Goal: Use online tool/utility: Use online tool/utility

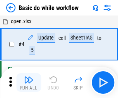
click at [29, 83] on img "button" at bounding box center [28, 79] width 9 height 9
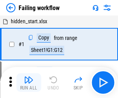
click at [29, 83] on img "button" at bounding box center [28, 79] width 9 height 9
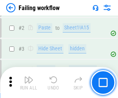
scroll to position [165, 0]
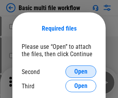
click at [81, 72] on span "Open" at bounding box center [81, 72] width 13 height 6
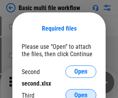
click at [81, 92] on span "Open" at bounding box center [81, 95] width 13 height 6
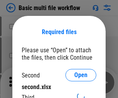
scroll to position [3, 0]
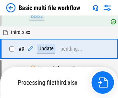
scroll to position [270, 0]
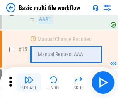
click at [29, 83] on img "button" at bounding box center [28, 79] width 9 height 9
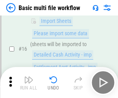
scroll to position [517, 0]
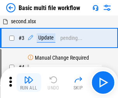
click at [29, 83] on img "button" at bounding box center [28, 79] width 9 height 9
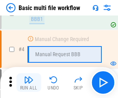
click at [29, 83] on img "button" at bounding box center [28, 79] width 9 height 9
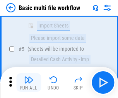
click at [29, 83] on img "button" at bounding box center [28, 79] width 9 height 9
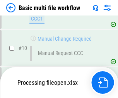
scroll to position [364, 0]
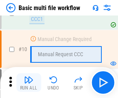
click at [29, 83] on img "button" at bounding box center [28, 79] width 9 height 9
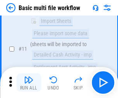
click at [29, 83] on img "button" at bounding box center [28, 79] width 9 height 9
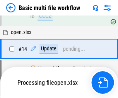
scroll to position [406, 0]
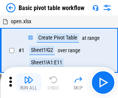
click at [29, 83] on img "button" at bounding box center [28, 79] width 9 height 9
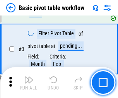
scroll to position [186, 0]
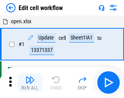
click at [29, 83] on img "button" at bounding box center [30, 79] width 9 height 9
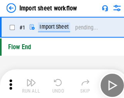
click at [29, 83] on img "button" at bounding box center [30, 79] width 9 height 9
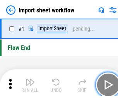
scroll to position [3, 0]
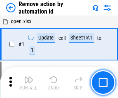
scroll to position [29, 0]
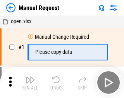
click at [29, 83] on img "button" at bounding box center [30, 79] width 9 height 9
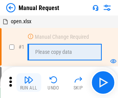
click at [29, 83] on img "button" at bounding box center [28, 79] width 9 height 9
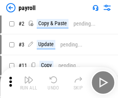
click at [29, 83] on img "button" at bounding box center [28, 79] width 9 height 9
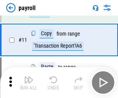
scroll to position [56, 0]
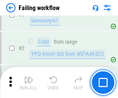
scroll to position [125, 0]
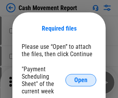
click at [81, 80] on span "Open" at bounding box center [81, 80] width 13 height 6
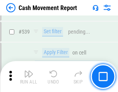
scroll to position [3448, 0]
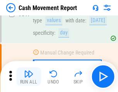
click at [29, 77] on img "button" at bounding box center [28, 74] width 9 height 9
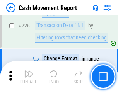
scroll to position [4054, 0]
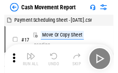
scroll to position [14, 0]
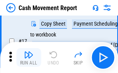
click at [29, 57] on img "button" at bounding box center [28, 54] width 9 height 9
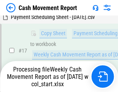
scroll to position [162, 0]
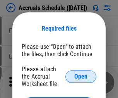
click at [81, 77] on span "Open" at bounding box center [81, 77] width 13 height 6
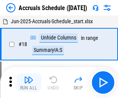
click at [29, 83] on img "button" at bounding box center [28, 79] width 9 height 9
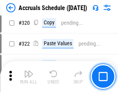
scroll to position [1445, 0]
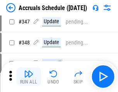
click at [29, 77] on img "button" at bounding box center [28, 74] width 9 height 9
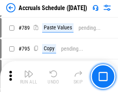
scroll to position [3264, 0]
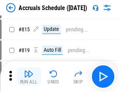
click at [29, 77] on img "button" at bounding box center [28, 74] width 9 height 9
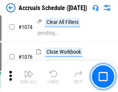
scroll to position [4620, 0]
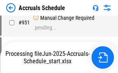
scroll to position [3727, 0]
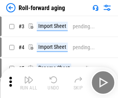
click at [29, 77] on img "button" at bounding box center [28, 79] width 9 height 9
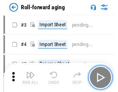
scroll to position [1, 0]
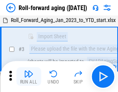
click at [29, 77] on img "button" at bounding box center [28, 74] width 9 height 9
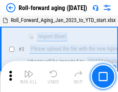
scroll to position [50, 0]
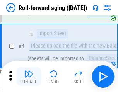
click at [29, 77] on img "button" at bounding box center [28, 74] width 9 height 9
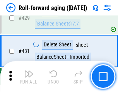
scroll to position [2694, 0]
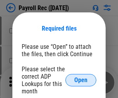
click at [81, 80] on span "Open" at bounding box center [81, 80] width 13 height 6
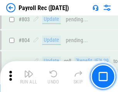
scroll to position [4936, 0]
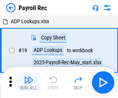
click at [29, 83] on img "button" at bounding box center [28, 79] width 9 height 9
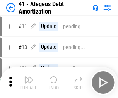
click at [29, 83] on img "button" at bounding box center [28, 79] width 9 height 9
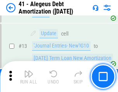
scroll to position [96, 0]
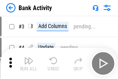
click at [29, 63] on img "button" at bounding box center [28, 60] width 9 height 9
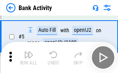
scroll to position [41, 0]
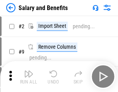
click at [29, 77] on img "button" at bounding box center [28, 74] width 9 height 9
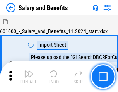
scroll to position [10, 0]
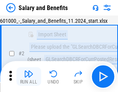
click at [29, 77] on img "button" at bounding box center [28, 74] width 9 height 9
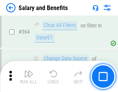
scroll to position [3659, 0]
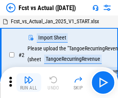
click at [29, 77] on img "button" at bounding box center [28, 79] width 9 height 9
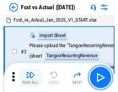
scroll to position [10, 0]
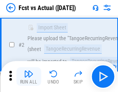
click at [29, 77] on img "button" at bounding box center [28, 74] width 9 height 9
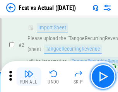
scroll to position [73, 0]
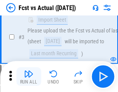
click at [29, 77] on img "button" at bounding box center [28, 74] width 9 height 9
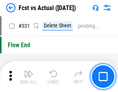
scroll to position [3719, 0]
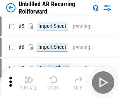
click at [29, 77] on img "button" at bounding box center [28, 79] width 9 height 9
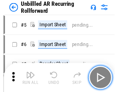
scroll to position [17, 0]
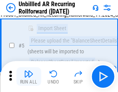
click at [29, 77] on img "button" at bounding box center [28, 74] width 9 height 9
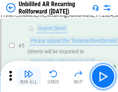
scroll to position [73, 0]
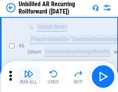
click at [29, 77] on img "button" at bounding box center [28, 74] width 9 height 9
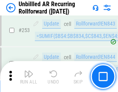
scroll to position [2639, 0]
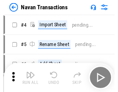
scroll to position [12, 0]
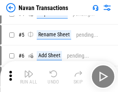
click at [29, 77] on img "button" at bounding box center [28, 74] width 9 height 9
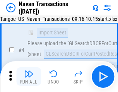
click at [29, 77] on img "button" at bounding box center [28, 74] width 9 height 9
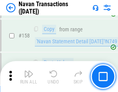
scroll to position [2519, 0]
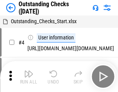
click at [29, 77] on img "button" at bounding box center [28, 74] width 9 height 9
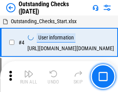
scroll to position [33, 0]
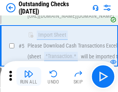
click at [29, 77] on img "button" at bounding box center [28, 74] width 9 height 9
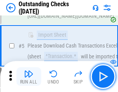
scroll to position [81, 0]
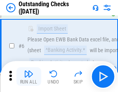
click at [29, 77] on img "button" at bounding box center [28, 74] width 9 height 9
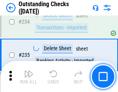
scroll to position [2359, 0]
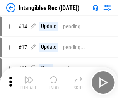
click at [29, 83] on img "button" at bounding box center [28, 79] width 9 height 9
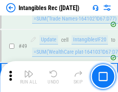
scroll to position [303, 0]
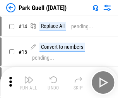
click at [29, 77] on img "button" at bounding box center [28, 79] width 9 height 9
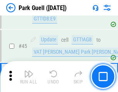
scroll to position [972, 0]
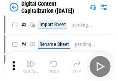
scroll to position [23, 0]
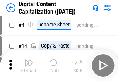
click at [29, 65] on img "button" at bounding box center [28, 62] width 9 height 9
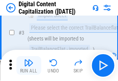
click at [29, 65] on img "button" at bounding box center [28, 62] width 9 height 9
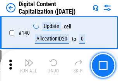
scroll to position [824, 0]
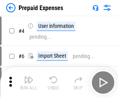
click at [29, 77] on img "button" at bounding box center [28, 79] width 9 height 9
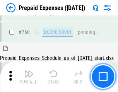
scroll to position [2154, 0]
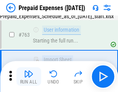
click at [29, 77] on img "button" at bounding box center [28, 74] width 9 height 9
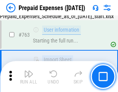
scroll to position [2199, 0]
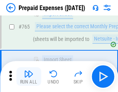
click at [29, 77] on img "button" at bounding box center [28, 74] width 9 height 9
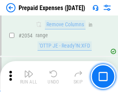
scroll to position [8122, 0]
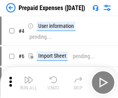
click at [29, 83] on img "button" at bounding box center [28, 79] width 9 height 9
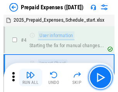
scroll to position [34, 0]
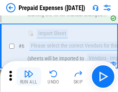
click at [29, 77] on img "button" at bounding box center [28, 74] width 9 height 9
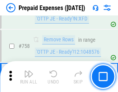
scroll to position [2769, 0]
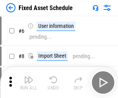
click at [29, 83] on img "button" at bounding box center [28, 79] width 9 height 9
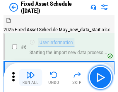
scroll to position [42, 0]
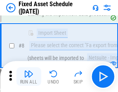
click at [29, 77] on img "button" at bounding box center [28, 74] width 9 height 9
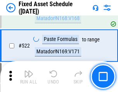
scroll to position [2701, 0]
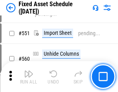
click at [29, 77] on img "button" at bounding box center [28, 74] width 9 height 9
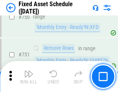
scroll to position [3788, 0]
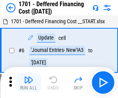
click at [29, 83] on img "button" at bounding box center [28, 79] width 9 height 9
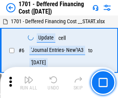
scroll to position [93, 0]
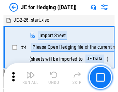
scroll to position [1, 0]
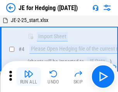
click at [29, 77] on img "button" at bounding box center [28, 74] width 9 height 9
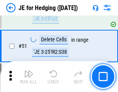
scroll to position [503, 0]
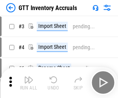
click at [29, 77] on img "button" at bounding box center [28, 79] width 9 height 9
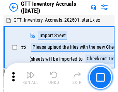
scroll to position [1, 0]
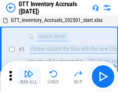
click at [29, 77] on img "button" at bounding box center [28, 74] width 9 height 9
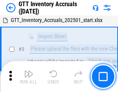
scroll to position [50, 0]
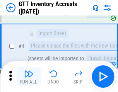
click at [29, 77] on img "button" at bounding box center [28, 74] width 9 height 9
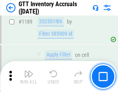
scroll to position [6345, 0]
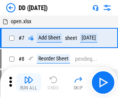
click at [29, 83] on img "button" at bounding box center [28, 79] width 9 height 9
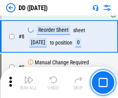
scroll to position [75, 0]
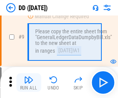
click at [29, 83] on img "button" at bounding box center [28, 79] width 9 height 9
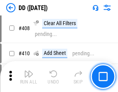
scroll to position [3476, 0]
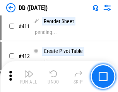
click at [29, 77] on img "button" at bounding box center [28, 74] width 9 height 9
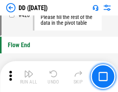
scroll to position [3719, 0]
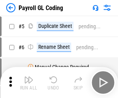
click at [29, 83] on img "button" at bounding box center [28, 79] width 9 height 9
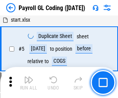
scroll to position [93, 0]
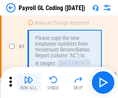
click at [29, 83] on img "button" at bounding box center [28, 79] width 9 height 9
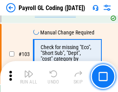
scroll to position [1823, 0]
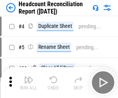
click at [29, 83] on img "button" at bounding box center [28, 79] width 9 height 9
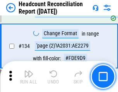
scroll to position [934, 0]
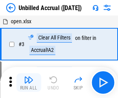
click at [29, 83] on img "button" at bounding box center [28, 79] width 9 height 9
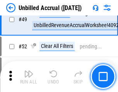
scroll to position [705, 0]
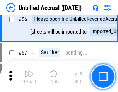
click at [29, 77] on img "button" at bounding box center [28, 74] width 9 height 9
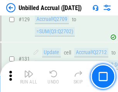
scroll to position [2314, 0]
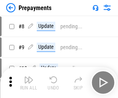
click at [29, 83] on img "button" at bounding box center [28, 79] width 9 height 9
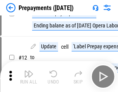
scroll to position [49, 0]
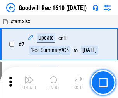
scroll to position [133, 0]
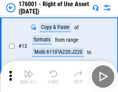
scroll to position [50, 0]
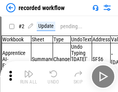
click at [29, 77] on img "button" at bounding box center [28, 74] width 9 height 9
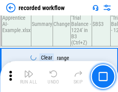
scroll to position [2429, 0]
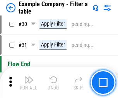
scroll to position [711, 0]
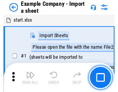
scroll to position [12, 0]
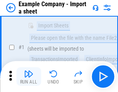
click at [29, 77] on img "button" at bounding box center [28, 74] width 9 height 9
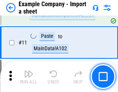
scroll to position [172, 0]
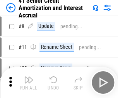
click at [29, 77] on img "button" at bounding box center [28, 79] width 9 height 9
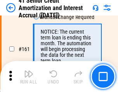
click at [29, 77] on img "button" at bounding box center [28, 74] width 9 height 9
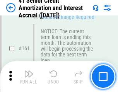
scroll to position [831, 0]
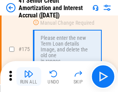
click at [29, 77] on img "button" at bounding box center [28, 74] width 9 height 9
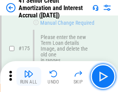
scroll to position [910, 0]
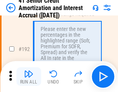
click at [29, 77] on img "button" at bounding box center [28, 74] width 9 height 9
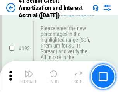
scroll to position [991, 0]
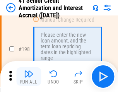
click at [29, 77] on img "button" at bounding box center [28, 74] width 9 height 9
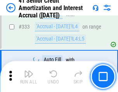
scroll to position [1985, 0]
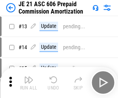
click at [29, 77] on img "button" at bounding box center [28, 79] width 9 height 9
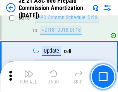
scroll to position [1451, 0]
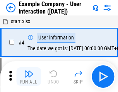
click at [29, 77] on img "button" at bounding box center [28, 74] width 9 height 9
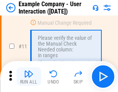
click at [29, 77] on img "button" at bounding box center [28, 74] width 9 height 9
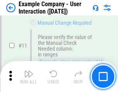
scroll to position [168, 0]
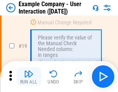
click at [29, 77] on img "button" at bounding box center [28, 74] width 9 height 9
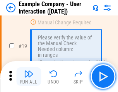
click at [29, 77] on img "button" at bounding box center [28, 74] width 9 height 9
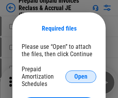
click at [81, 77] on span "Open" at bounding box center [81, 77] width 13 height 6
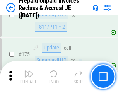
scroll to position [1049, 0]
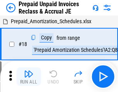
click at [29, 77] on img "button" at bounding box center [28, 74] width 9 height 9
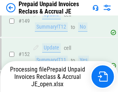
scroll to position [1009, 0]
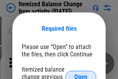
click at [81, 74] on span "Open" at bounding box center [81, 77] width 13 height 6
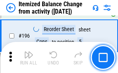
scroll to position [1495, 0]
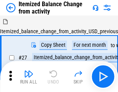
scroll to position [12, 0]
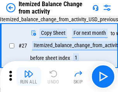
click at [29, 77] on img "button" at bounding box center [28, 74] width 9 height 9
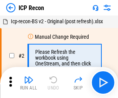
scroll to position [3, 0]
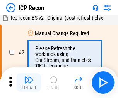
click at [29, 83] on img "button" at bounding box center [28, 79] width 9 height 9
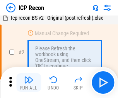
click at [29, 83] on img "button" at bounding box center [28, 79] width 9 height 9
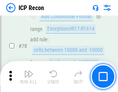
scroll to position [761, 0]
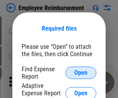
click at [81, 73] on span "Open" at bounding box center [81, 73] width 13 height 6
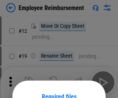
scroll to position [68, 0]
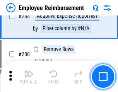
scroll to position [2112, 0]
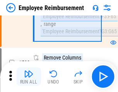
click at [29, 77] on img "button" at bounding box center [28, 74] width 9 height 9
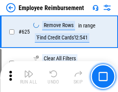
scroll to position [4652, 0]
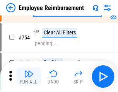
click at [29, 77] on img "button" at bounding box center [28, 74] width 9 height 9
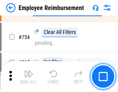
click at [29, 77] on img "button" at bounding box center [28, 74] width 9 height 9
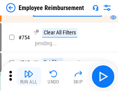
click at [29, 77] on img "button" at bounding box center [28, 74] width 9 height 9
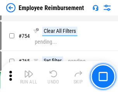
scroll to position [5451, 0]
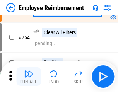
click at [29, 77] on img "button" at bounding box center [28, 74] width 9 height 9
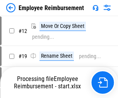
scroll to position [26, 0]
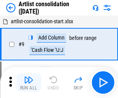
click at [29, 83] on img "button" at bounding box center [28, 79] width 9 height 9
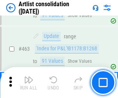
scroll to position [3402, 0]
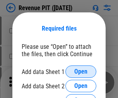
click at [81, 72] on span "Open" at bounding box center [81, 72] width 13 height 6
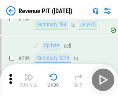
scroll to position [789, 0]
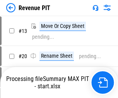
scroll to position [9, 0]
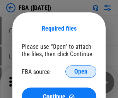
click at [81, 72] on span "Open" at bounding box center [81, 72] width 13 height 6
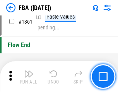
scroll to position [8344, 0]
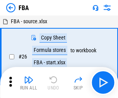
scroll to position [8, 0]
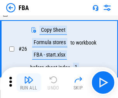
click at [29, 83] on img "button" at bounding box center [28, 79] width 9 height 9
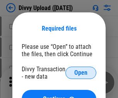
click at [81, 73] on span "Open" at bounding box center [81, 73] width 13 height 6
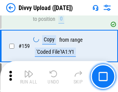
scroll to position [805, 0]
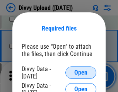
click at [81, 73] on span "Open" at bounding box center [81, 73] width 13 height 6
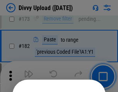
scroll to position [872, 0]
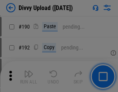
scroll to position [981, 0]
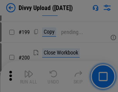
scroll to position [1130, 0]
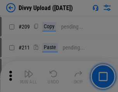
scroll to position [1320, 0]
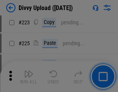
scroll to position [1551, 0]
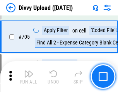
scroll to position [5315, 0]
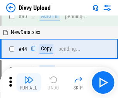
click at [29, 83] on img "button" at bounding box center [28, 79] width 9 height 9
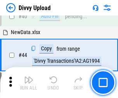
scroll to position [85, 0]
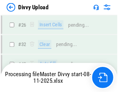
scroll to position [805, 0]
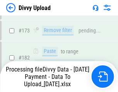
scroll to position [869, 0]
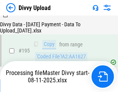
scroll to position [1086, 0]
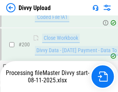
scroll to position [1257, 0]
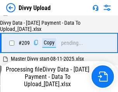
scroll to position [1429, 0]
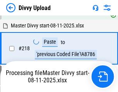
scroll to position [1726, 0]
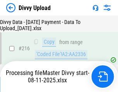
scroll to position [1600, 0]
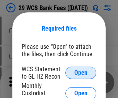
click at [81, 73] on span "Open" at bounding box center [81, 73] width 13 height 6
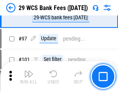
scroll to position [757, 0]
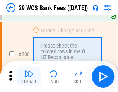
click at [29, 77] on img "button" at bounding box center [28, 74] width 9 height 9
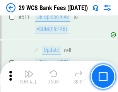
scroll to position [3909, 0]
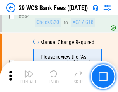
click at [29, 77] on img "button" at bounding box center [28, 74] width 9 height 9
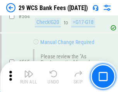
scroll to position [4202, 0]
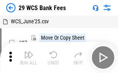
scroll to position [14, 0]
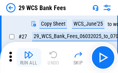
click at [29, 57] on img "button" at bounding box center [28, 54] width 9 height 9
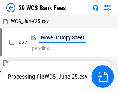
scroll to position [4, 0]
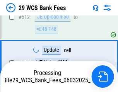
scroll to position [4022, 0]
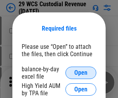
click at [81, 73] on span "Open" at bounding box center [81, 73] width 13 height 6
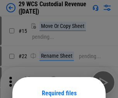
scroll to position [65, 0]
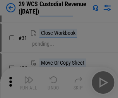
scroll to position [167, 0]
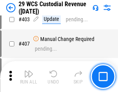
scroll to position [3599, 0]
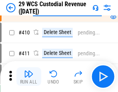
click at [29, 77] on img "button" at bounding box center [28, 74] width 9 height 9
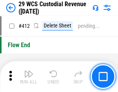
scroll to position [3711, 0]
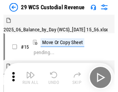
scroll to position [19, 0]
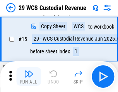
click at [29, 77] on img "button" at bounding box center [28, 74] width 9 height 9
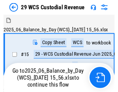
scroll to position [14, 0]
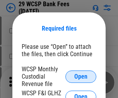
click at [81, 77] on span "Open" at bounding box center [81, 77] width 13 height 6
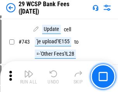
scroll to position [3915, 0]
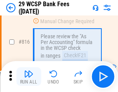
click at [29, 77] on img "button" at bounding box center [28, 74] width 9 height 9
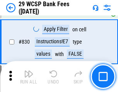
scroll to position [4930, 0]
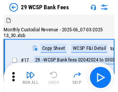
scroll to position [19, 0]
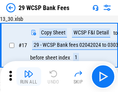
click at [29, 77] on img "button" at bounding box center [28, 74] width 9 height 9
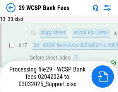
scroll to position [136, 0]
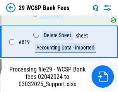
scroll to position [4823, 0]
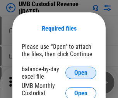
click at [81, 73] on span "Open" at bounding box center [81, 73] width 13 height 6
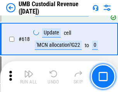
scroll to position [4003, 0]
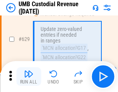
click at [29, 77] on img "button" at bounding box center [28, 74] width 9 height 9
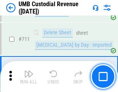
scroll to position [4730, 0]
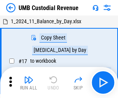
scroll to position [6, 0]
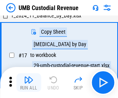
click at [29, 83] on img "button" at bounding box center [28, 79] width 9 height 9
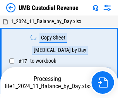
scroll to position [6, 0]
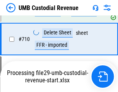
scroll to position [4678, 0]
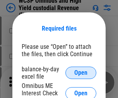
click at [81, 73] on span "Open" at bounding box center [81, 73] width 13 height 6
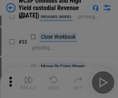
scroll to position [178, 0]
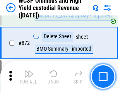
scroll to position [6576, 0]
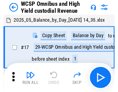
scroll to position [4, 0]
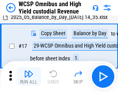
click at [29, 77] on img "button" at bounding box center [28, 74] width 9 height 9
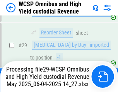
scroll to position [162, 0]
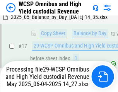
scroll to position [162, 0]
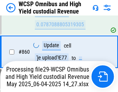
scroll to position [6558, 0]
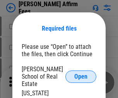
click at [81, 74] on span "Open" at bounding box center [81, 77] width 13 height 6
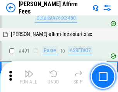
scroll to position [2113, 0]
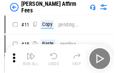
scroll to position [8, 0]
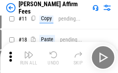
click at [29, 57] on img "button" at bounding box center [28, 54] width 9 height 9
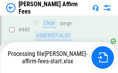
scroll to position [2038, 0]
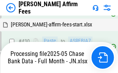
scroll to position [2049, 0]
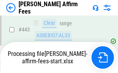
scroll to position [2038, 0]
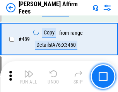
scroll to position [2028, 0]
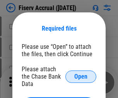
click at [81, 74] on span "Open" at bounding box center [81, 77] width 13 height 6
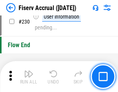
scroll to position [2462, 0]
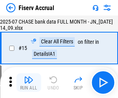
click at [29, 83] on img "button" at bounding box center [28, 79] width 9 height 9
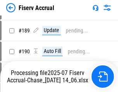
scroll to position [1997, 0]
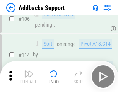
scroll to position [566, 0]
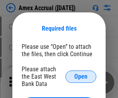
click at [81, 77] on span "Open" at bounding box center [81, 77] width 13 height 6
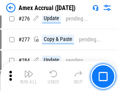
scroll to position [2073, 0]
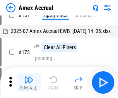
click at [29, 83] on img "button" at bounding box center [28, 79] width 9 height 9
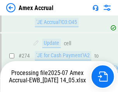
scroll to position [2265, 0]
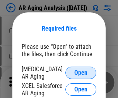
click at [81, 72] on span "Open" at bounding box center [81, 73] width 13 height 6
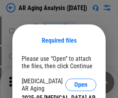
scroll to position [12, 0]
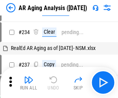
scroll to position [8, 0]
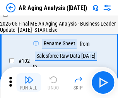
click at [29, 83] on img "button" at bounding box center [28, 79] width 9 height 9
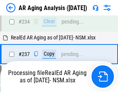
scroll to position [1204, 0]
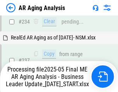
scroll to position [1228, 0]
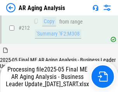
scroll to position [1195, 0]
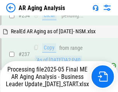
scroll to position [1228, 0]
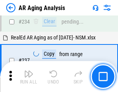
scroll to position [1195, 0]
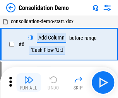
click at [29, 83] on img "button" at bounding box center [28, 79] width 9 height 9
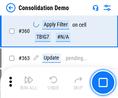
scroll to position [2604, 0]
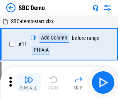
click at [29, 83] on img "button" at bounding box center [28, 79] width 9 height 9
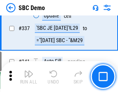
scroll to position [2044, 0]
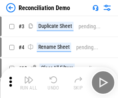
click at [29, 83] on img "button" at bounding box center [28, 79] width 9 height 9
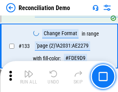
scroll to position [923, 0]
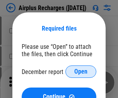
click at [81, 72] on span "Open" at bounding box center [81, 72] width 13 height 6
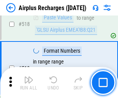
scroll to position [3344, 0]
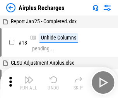
click at [29, 83] on img "button" at bounding box center [28, 79] width 9 height 9
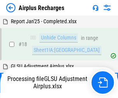
scroll to position [34, 0]
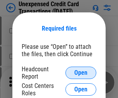
click at [81, 73] on span "Open" at bounding box center [81, 73] width 13 height 6
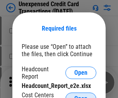
click at [81, 96] on span "Open" at bounding box center [81, 99] width 13 height 6
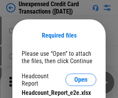
scroll to position [7, 0]
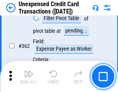
scroll to position [1998, 0]
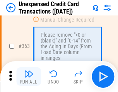
click at [29, 77] on img "button" at bounding box center [28, 74] width 9 height 9
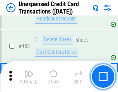
scroll to position [2650, 0]
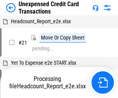
scroll to position [12, 0]
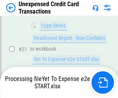
scroll to position [126, 0]
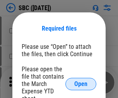
click at [81, 84] on span "Open" at bounding box center [81, 84] width 13 height 6
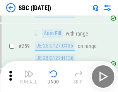
scroll to position [1518, 0]
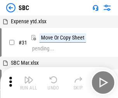
scroll to position [8, 0]
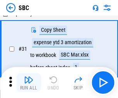
click at [29, 83] on img "button" at bounding box center [28, 79] width 9 height 9
